Goal: Task Accomplishment & Management: Use online tool/utility

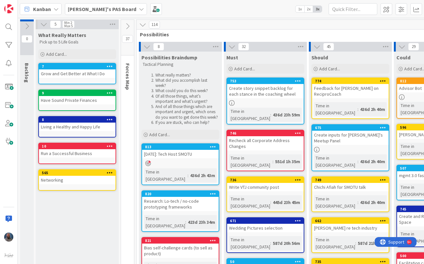
click at [101, 8] on b "[PERSON_NAME]'s PAS Board" at bounding box center [102, 9] width 68 height 6
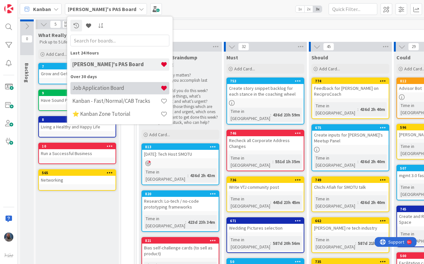
click at [134, 90] on h4 "Job Application Board" at bounding box center [116, 88] width 88 height 6
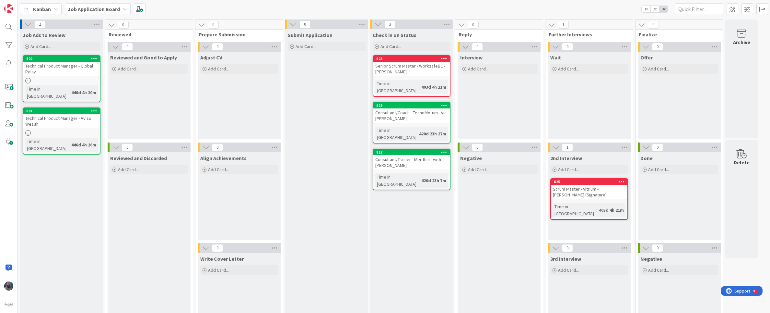
click at [424, 190] on div "Scrum Master - Vitrium - [PERSON_NAME] (Signature)" at bounding box center [589, 192] width 77 height 14
click at [424, 182] on icon at bounding box center [622, 181] width 6 height 5
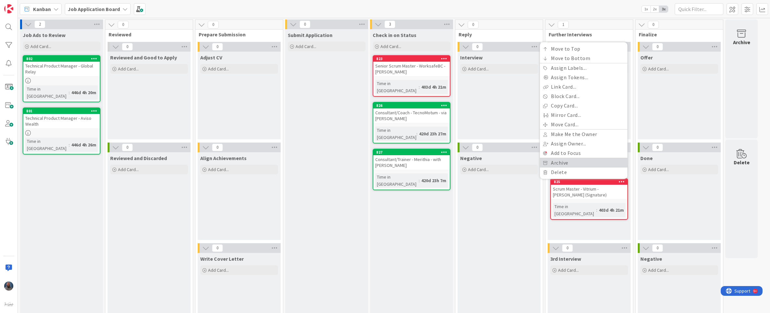
click at [424, 163] on link "Archive" at bounding box center [584, 162] width 88 height 9
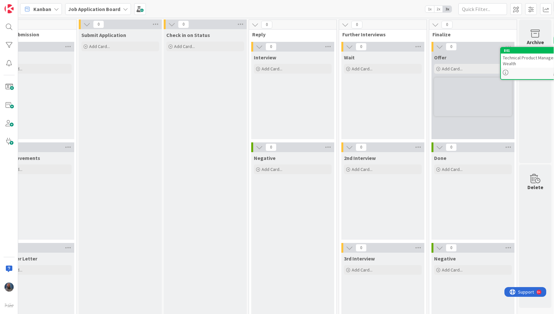
scroll to position [0, 212]
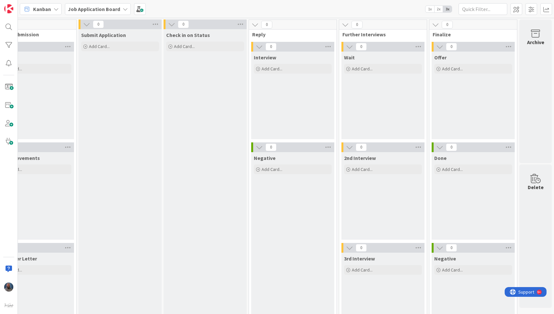
drag, startPoint x: 55, startPoint y: 69, endPoint x: 391, endPoint y: 2, distance: 342.8
click at [164, 165] on div "Check in on Status Add Card..." at bounding box center [205, 186] width 83 height 315
drag, startPoint x: 525, startPoint y: 291, endPoint x: 1029, endPoint y: 577, distance: 580.2
click at [424, 264] on span "Support" at bounding box center [526, 291] width 16 height 8
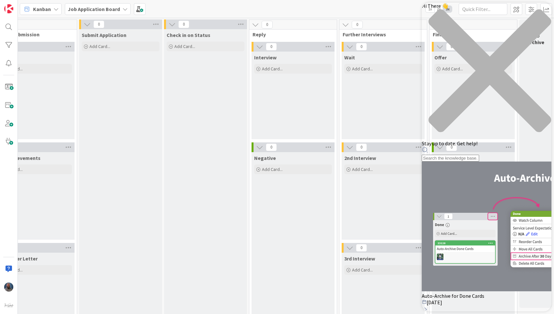
scroll to position [0, 0]
click at [424, 10] on div "close resource center" at bounding box center [487, 74] width 130 height 131
